Goal: Navigation & Orientation: Find specific page/section

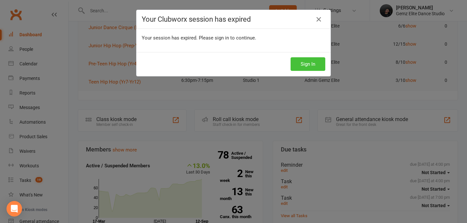
click at [315, 62] on button "Sign In" at bounding box center [307, 64] width 35 height 14
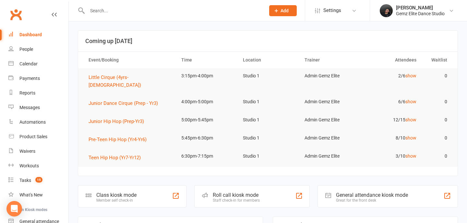
click at [417, 77] on td "2/6 show" at bounding box center [391, 75] width 62 height 15
click at [413, 76] on link "show" at bounding box center [410, 75] width 11 height 5
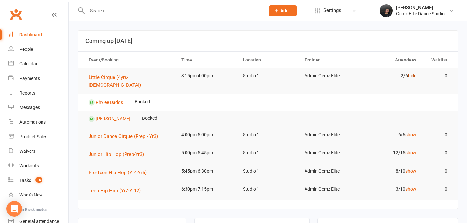
click at [413, 75] on link "hide" at bounding box center [412, 75] width 8 height 5
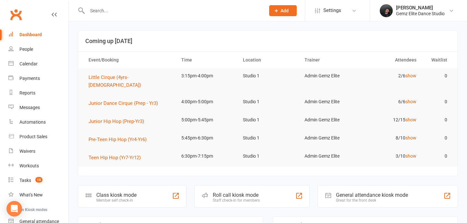
click at [414, 94] on td "6/6 show" at bounding box center [391, 101] width 62 height 15
click at [413, 99] on link "show" at bounding box center [410, 101] width 11 height 5
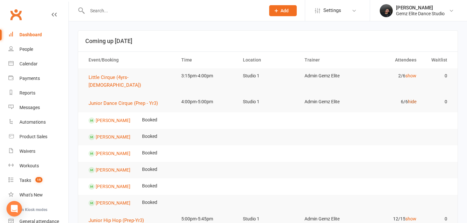
click at [413, 99] on link "hide" at bounding box center [412, 101] width 8 height 5
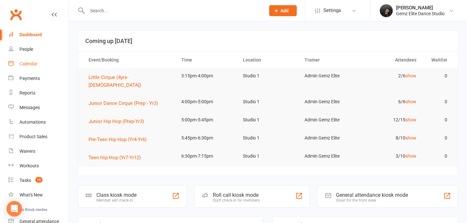
click at [32, 63] on div "Calendar" at bounding box center [28, 63] width 18 height 5
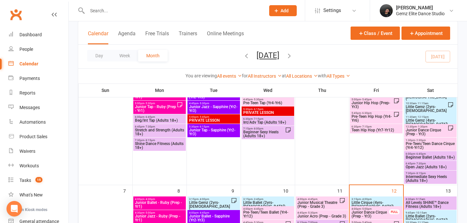
scroll to position [132, 0]
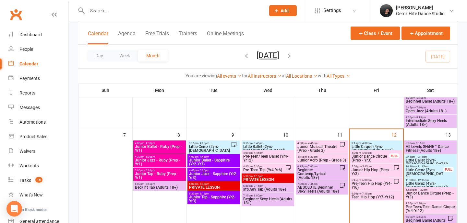
click at [382, 171] on span "Junior Hip Hop (Prep-Yr3)" at bounding box center [372, 172] width 42 height 8
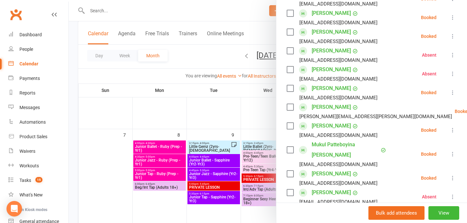
scroll to position [132, 0]
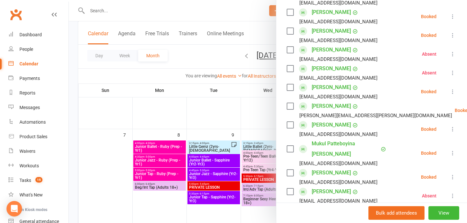
click at [260, 109] on div at bounding box center [268, 111] width 398 height 223
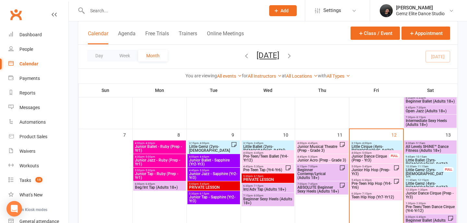
click at [380, 188] on span "Pre-Teen Hip Hop (Yr4-Yr6)" at bounding box center [372, 186] width 42 height 8
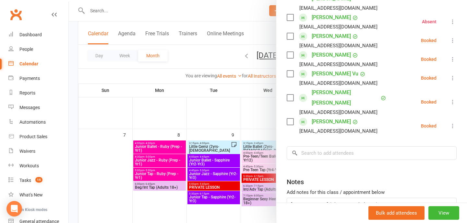
scroll to position [171, 0]
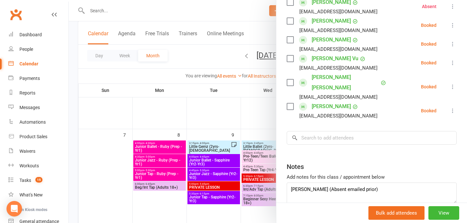
click at [238, 127] on div at bounding box center [268, 111] width 398 height 223
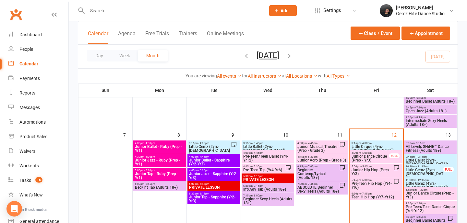
click at [378, 198] on span "Teen Hip Hop (Yr7-Yr12)" at bounding box center [376, 197] width 50 height 4
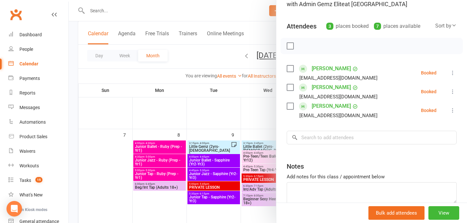
scroll to position [90, 0]
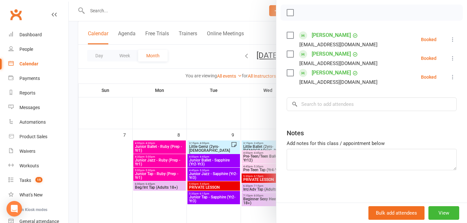
click at [247, 135] on div at bounding box center [268, 111] width 398 height 223
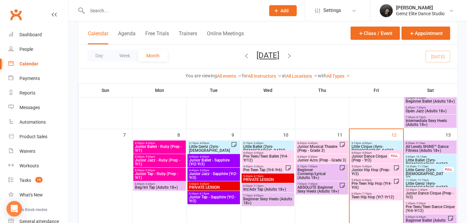
click at [440, 148] on span "All Levels SHiNE™ Dance Fitness (Adults 18+)" at bounding box center [430, 149] width 50 height 8
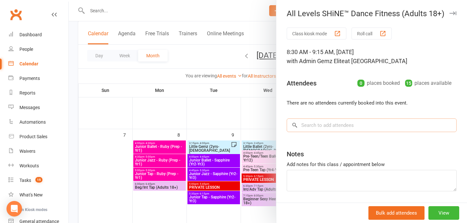
click at [287, 121] on input "search" at bounding box center [372, 126] width 170 height 14
click at [247, 118] on div at bounding box center [268, 111] width 398 height 223
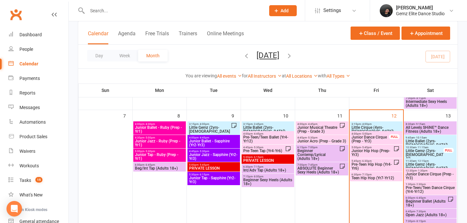
scroll to position [153, 0]
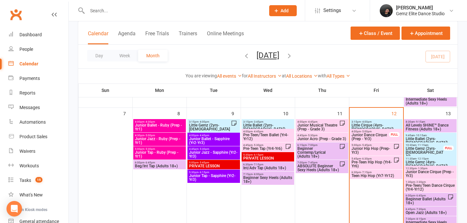
click at [451, 137] on span "Little Ballet (2yrs-[DEMOGRAPHIC_DATA])" at bounding box center [430, 141] width 50 height 8
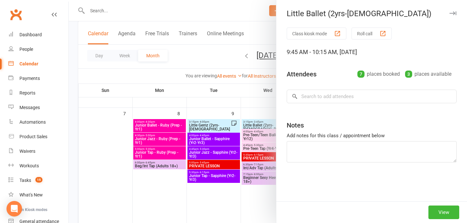
click at [234, 162] on div at bounding box center [268, 111] width 398 height 223
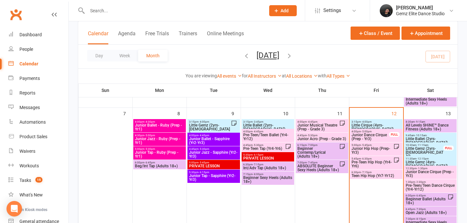
click at [432, 150] on span "Little Gemz (2yrs-[DEMOGRAPHIC_DATA])" at bounding box center [424, 153] width 38 height 12
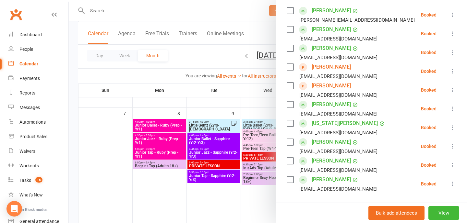
scroll to position [110, 0]
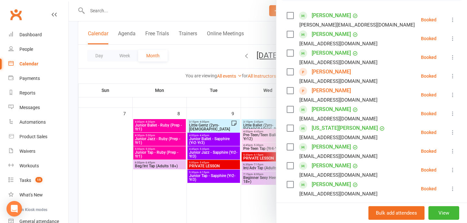
click at [218, 207] on div at bounding box center [268, 111] width 398 height 223
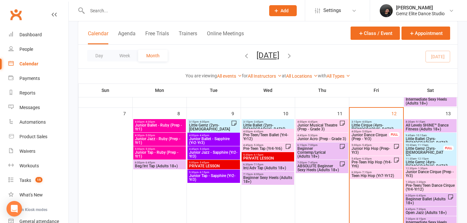
click at [452, 160] on span "Little Gemz (4yrs-[DEMOGRAPHIC_DATA])" at bounding box center [430, 164] width 50 height 8
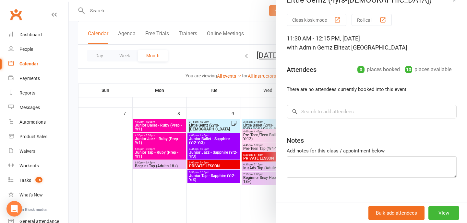
scroll to position [21, 0]
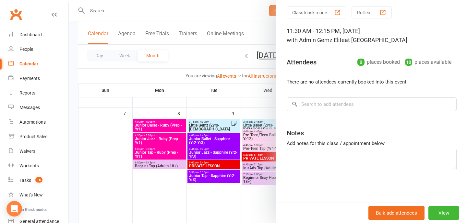
click at [229, 200] on div at bounding box center [268, 111] width 398 height 223
